Goal: Task Accomplishment & Management: Manage account settings

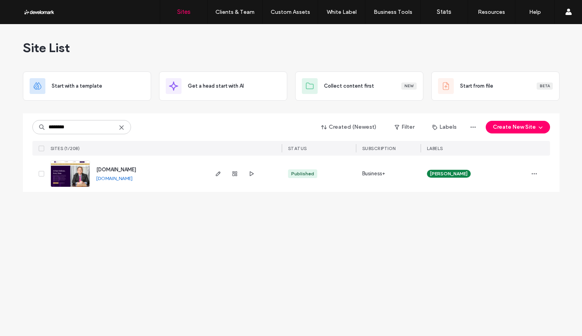
type input "********"
click at [136, 170] on span "[DOMAIN_NAME]" at bounding box center [116, 169] width 40 height 6
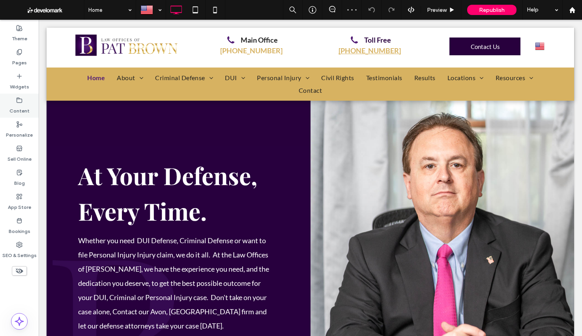
click at [7, 109] on div "Content" at bounding box center [19, 105] width 39 height 24
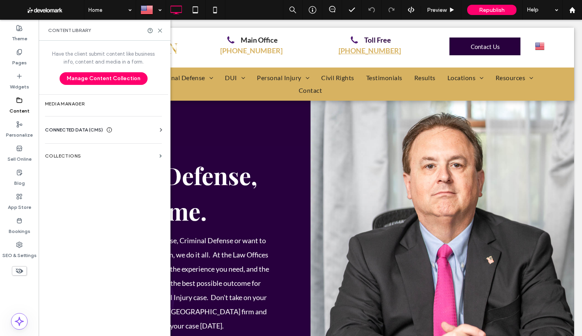
click at [81, 135] on div "Business Info Business Text Business Images Find and Replace" at bounding box center [105, 137] width 120 height 6
click at [80, 130] on span "CONNECTED DATA (CMS)" at bounding box center [74, 130] width 58 height 8
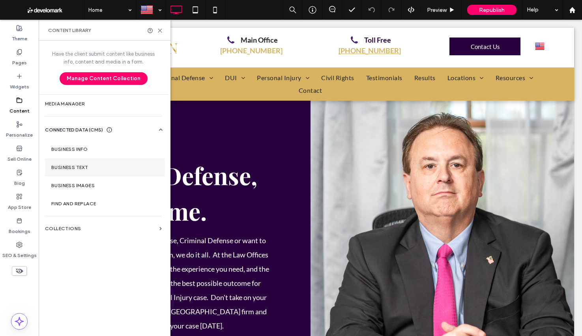
click at [80, 163] on section "Business Text" at bounding box center [105, 167] width 120 height 18
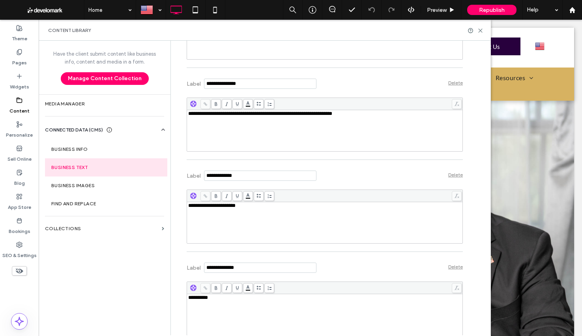
scroll to position [319, 0]
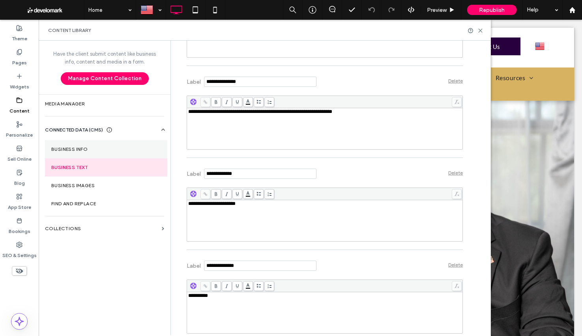
drag, startPoint x: 127, startPoint y: 147, endPoint x: 131, endPoint y: 147, distance: 4.0
click at [127, 147] on label "Business Info" at bounding box center [106, 149] width 110 height 6
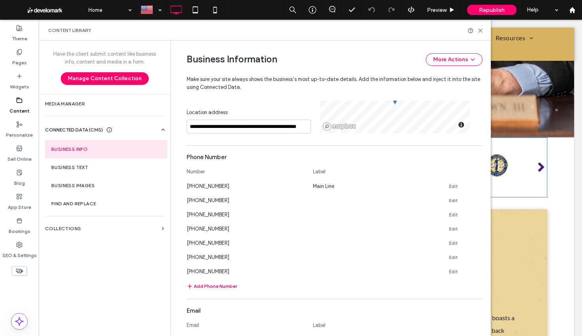
scroll to position [358, 0]
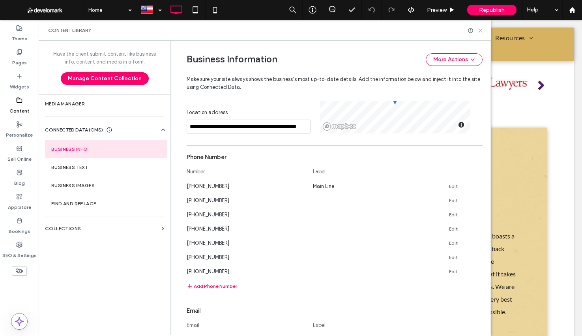
click at [481, 32] on icon at bounding box center [480, 31] width 6 height 6
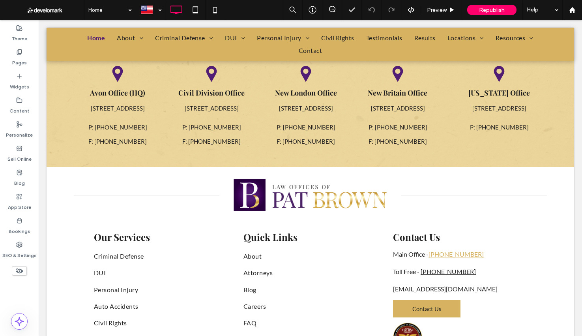
scroll to position [2358, 0]
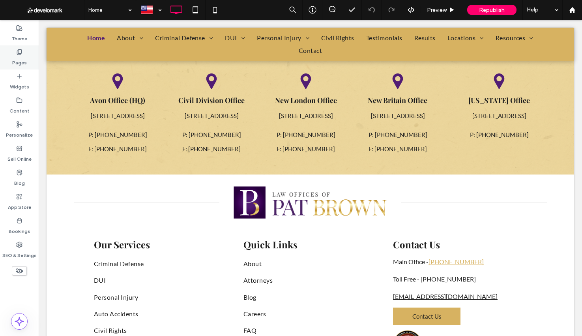
click at [18, 54] on use at bounding box center [19, 51] width 4 height 5
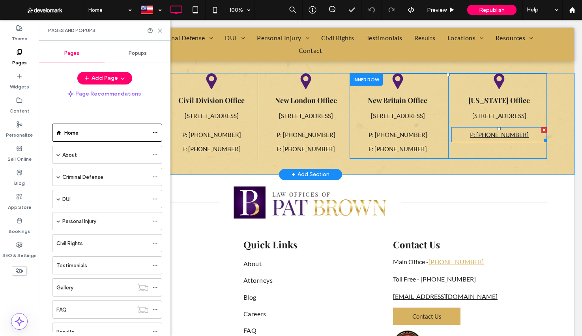
click at [527, 134] on link "P: (914) 293-4211" at bounding box center [499, 134] width 96 height 15
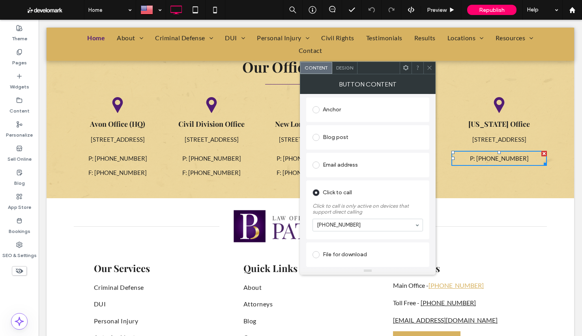
scroll to position [2324, 0]
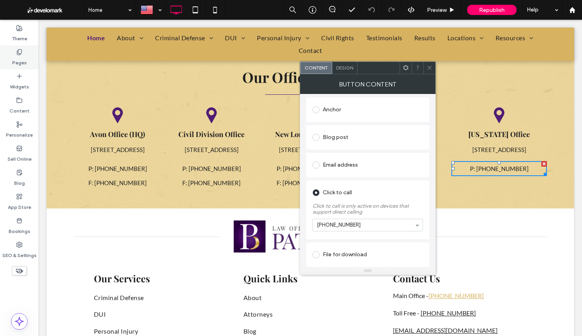
click at [24, 52] on div "Pages" at bounding box center [19, 57] width 39 height 24
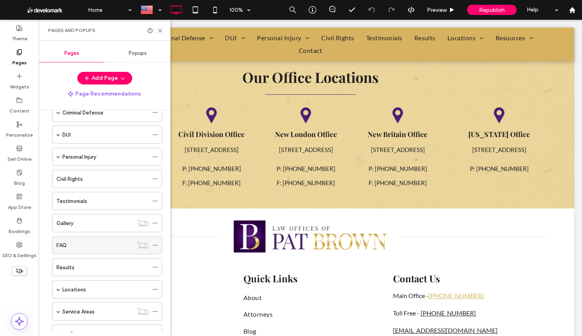
scroll to position [110, 0]
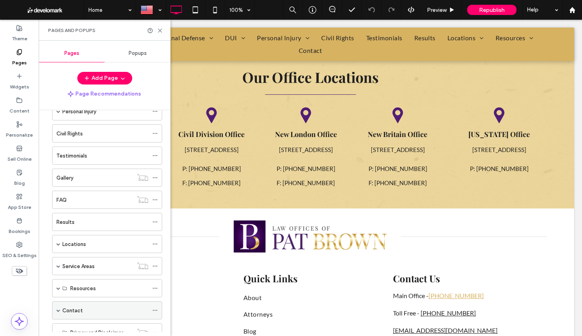
click at [94, 308] on div "Contact" at bounding box center [105, 310] width 86 height 8
click at [160, 29] on icon at bounding box center [160, 31] width 6 height 6
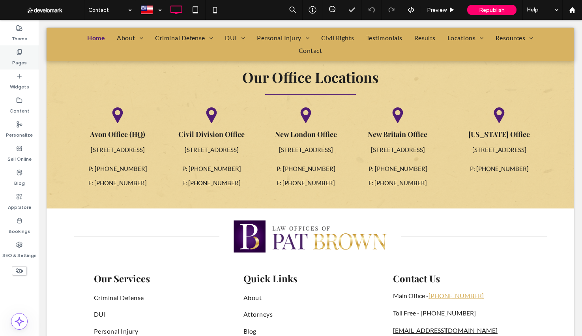
click at [29, 55] on div "Pages" at bounding box center [19, 57] width 39 height 24
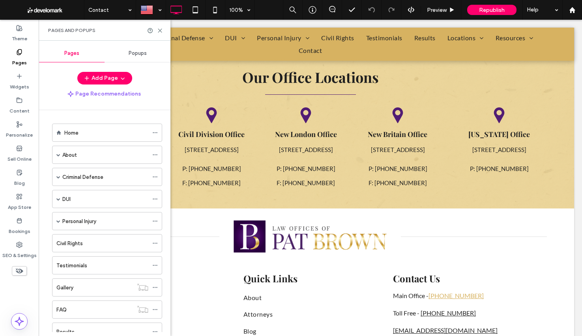
click at [86, 132] on div "Home" at bounding box center [106, 133] width 84 height 8
click at [160, 32] on icon at bounding box center [160, 31] width 6 height 6
